Goal: Task Accomplishment & Management: Complete application form

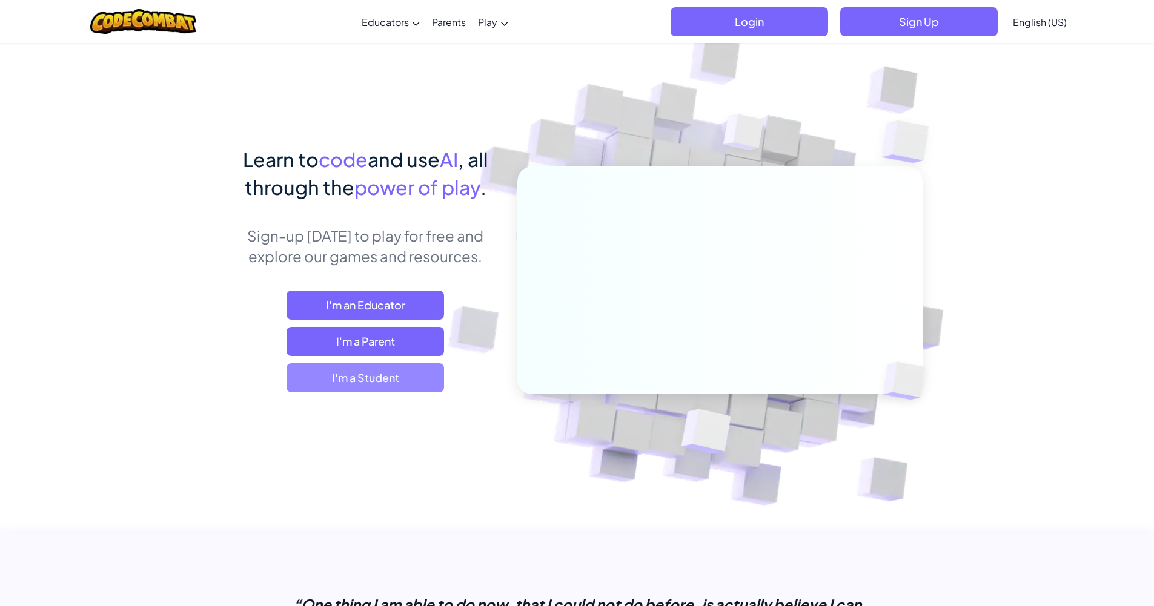
click at [360, 363] on span "I'm a Student" at bounding box center [364, 377] width 157 height 29
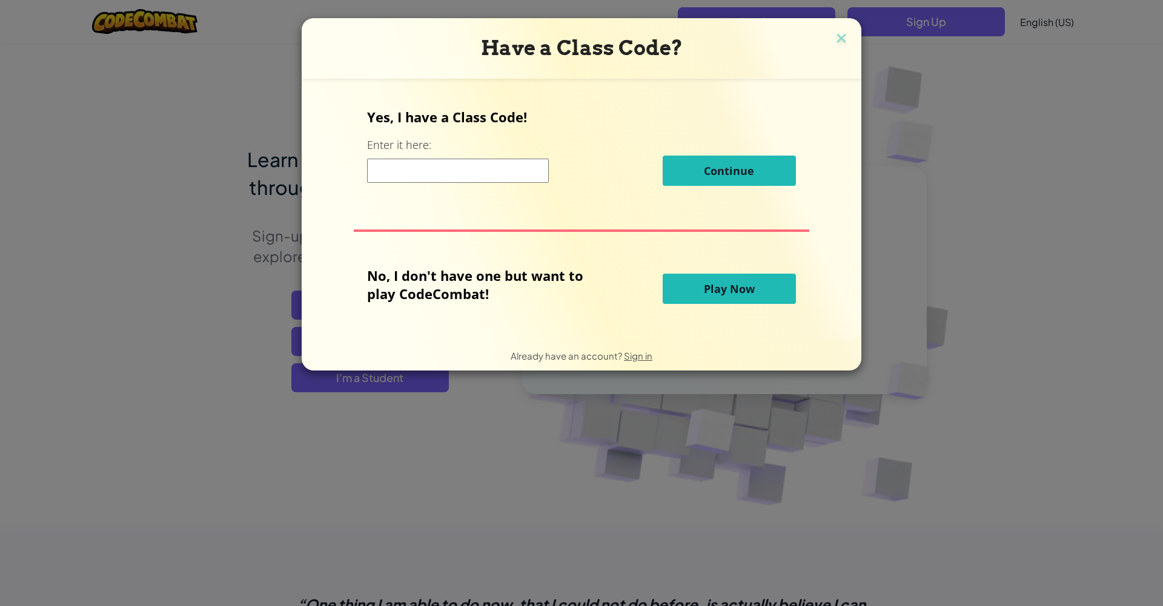
click at [549, 174] on input at bounding box center [458, 171] width 182 height 24
click at [624, 356] on span "Sign in" at bounding box center [638, 356] width 28 height 12
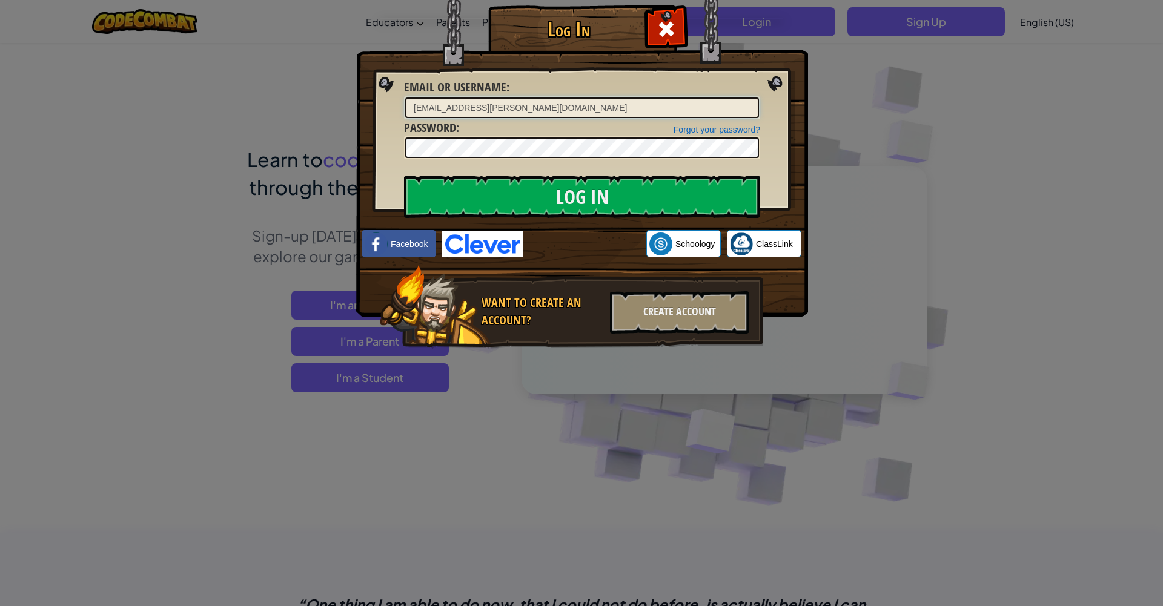
type input "[EMAIL_ADDRESS][PERSON_NAME][DOMAIN_NAME]"
click at [524, 197] on input "Log In" at bounding box center [582, 197] width 356 height 42
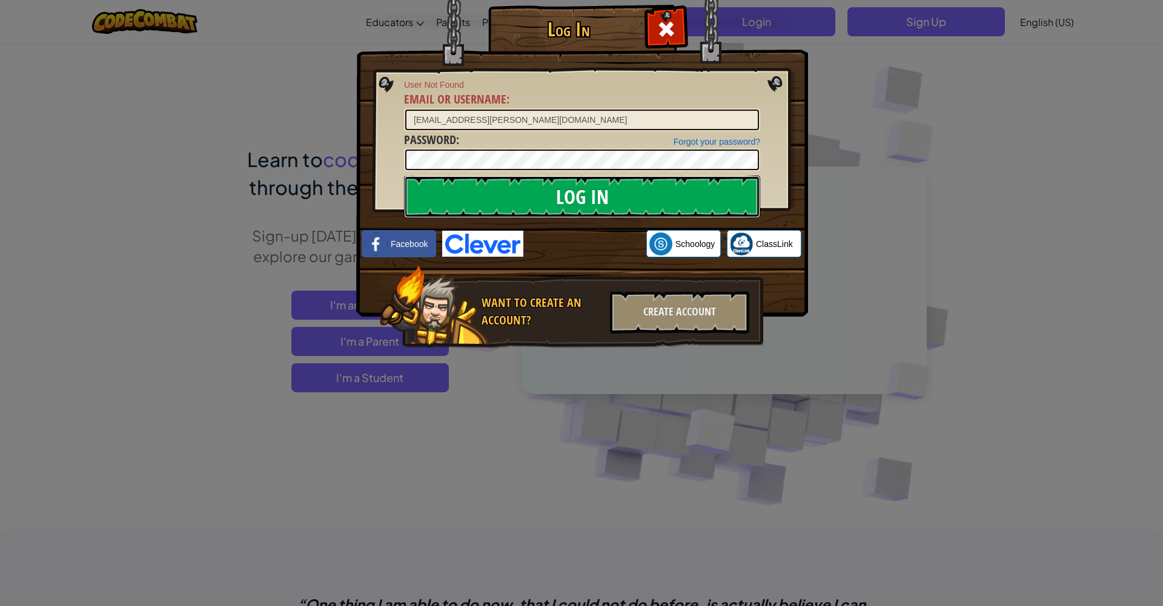
click at [524, 197] on input "Log In" at bounding box center [582, 197] width 356 height 42
